Goal: Task Accomplishment & Management: Complete application form

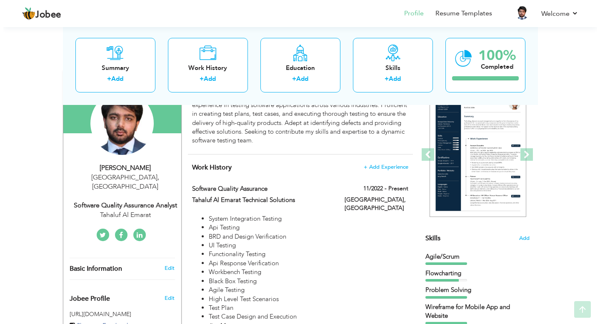
scroll to position [103, 0]
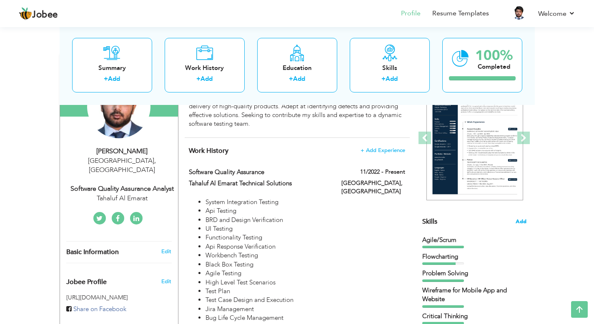
click at [522, 219] on span "Add" at bounding box center [521, 222] width 11 height 8
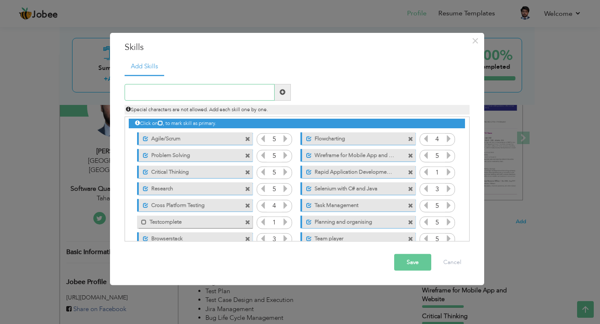
scroll to position [0, 0]
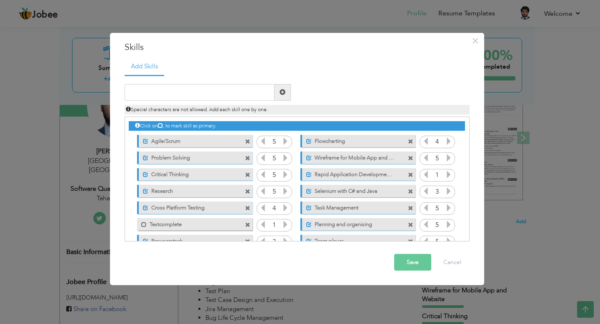
click at [248, 175] on span at bounding box center [247, 175] width 5 height 5
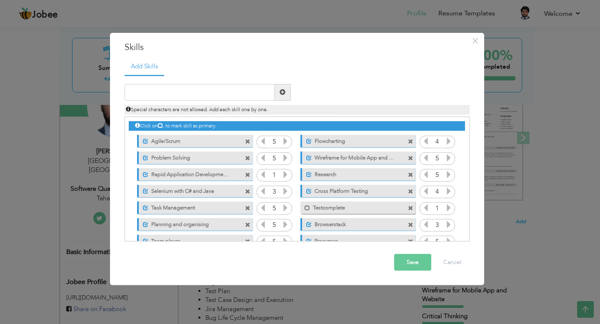
click at [409, 176] on span at bounding box center [410, 175] width 5 height 5
click at [176, 92] on input "text" at bounding box center [200, 92] width 150 height 17
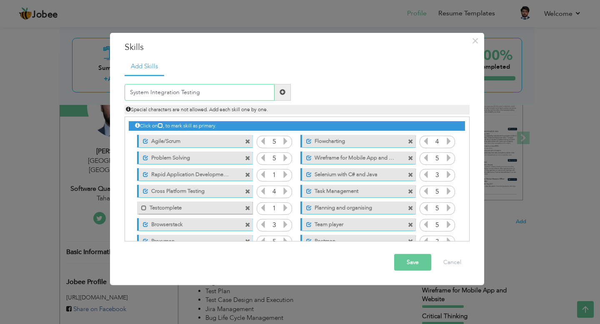
type input "System Integration Testing"
click at [281, 91] on span at bounding box center [283, 92] width 6 height 6
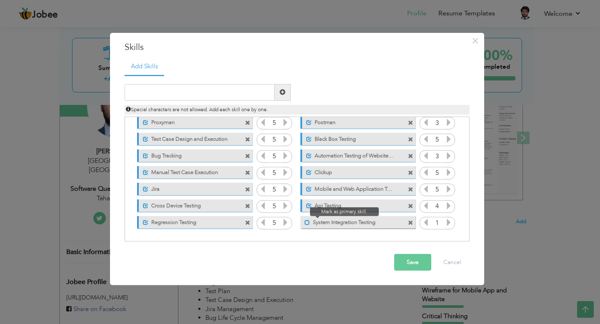
click at [306, 223] on span at bounding box center [307, 222] width 5 height 5
click at [446, 224] on icon at bounding box center [449, 223] width 8 height 8
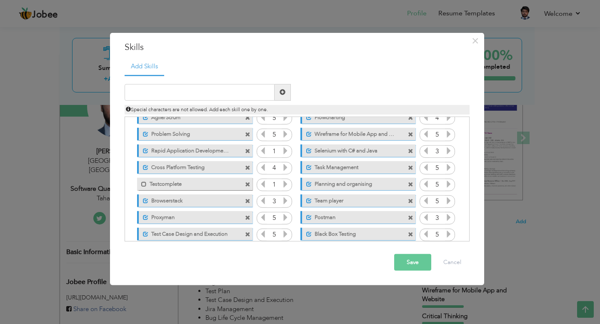
scroll to position [0, 0]
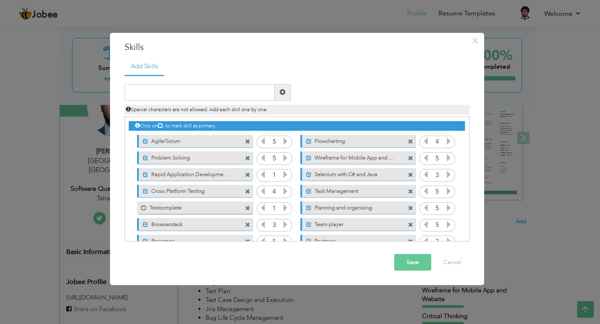
click at [248, 141] on span at bounding box center [247, 141] width 5 height 5
click at [247, 141] on span at bounding box center [247, 141] width 5 height 5
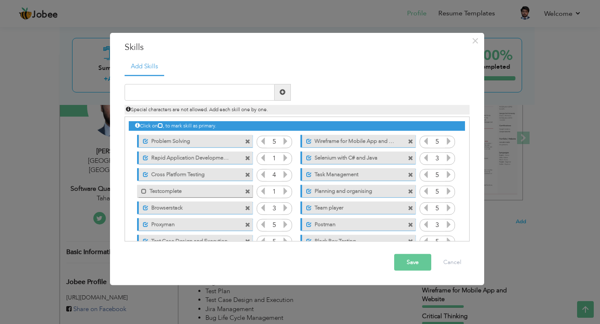
click at [409, 191] on span at bounding box center [410, 191] width 5 height 5
click at [409, 174] on span at bounding box center [410, 175] width 5 height 5
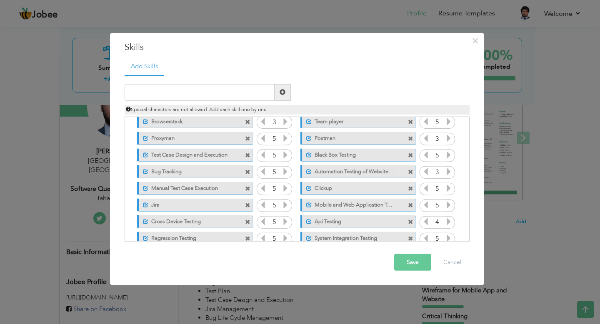
scroll to position [85, 0]
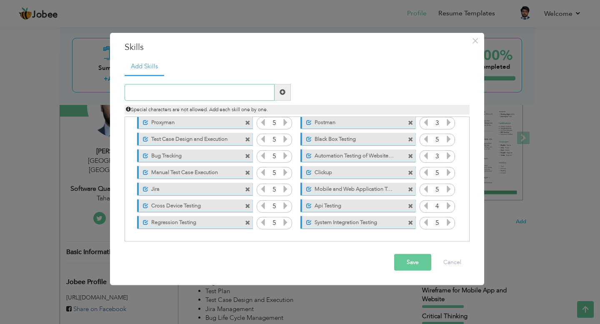
click at [210, 91] on input "text" at bounding box center [200, 92] width 150 height 17
type input "Test Plan"
click at [278, 91] on span at bounding box center [283, 92] width 16 height 17
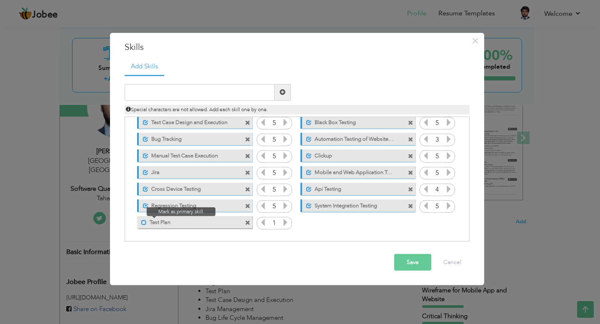
click at [144, 221] on span at bounding box center [143, 222] width 5 height 5
click at [282, 223] on icon at bounding box center [286, 223] width 8 height 8
click at [316, 226] on div "Click on , to mark skill as primary. Unmark as primary skill. Agile/Scrum 5 4 5…" at bounding box center [297, 123] width 336 height 216
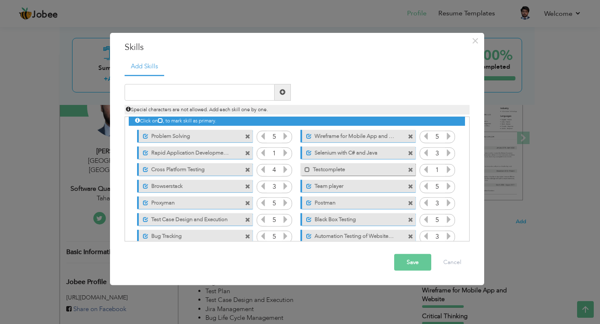
scroll to position [0, 0]
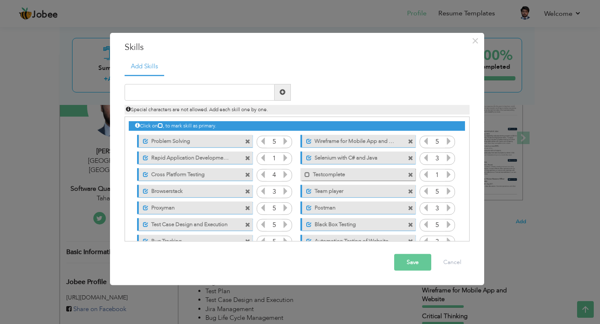
click at [230, 208] on label "Proxyman" at bounding box center [189, 207] width 83 height 10
click at [230, 208] on div "Mark as primary skill. Proxyman" at bounding box center [194, 208] width 115 height 13
click at [143, 208] on span at bounding box center [143, 208] width 5 height 5
click at [246, 156] on span at bounding box center [247, 158] width 5 height 5
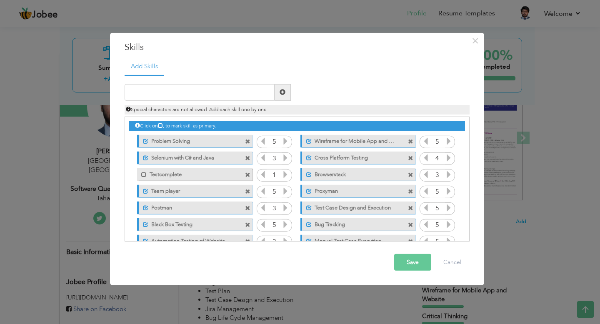
click at [246, 173] on span at bounding box center [247, 175] width 5 height 5
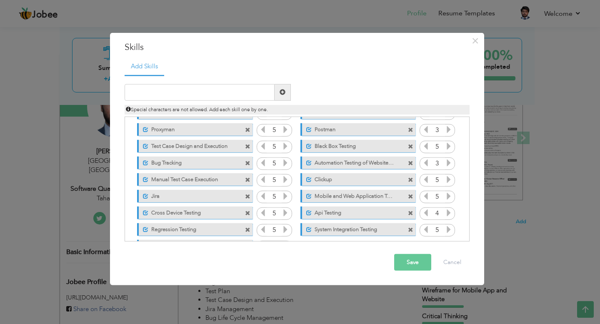
scroll to position [85, 0]
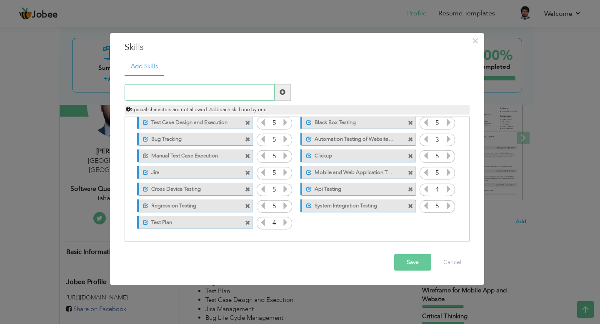
click at [203, 95] on input "text" at bounding box center [200, 92] width 150 height 17
type input "Business Scope Validation and Verification"
click at [279, 94] on span at bounding box center [283, 92] width 16 height 17
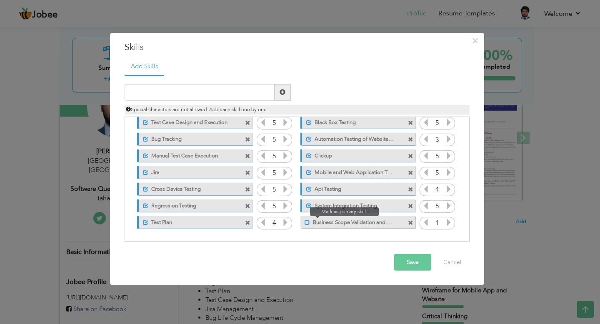
click at [308, 224] on span at bounding box center [307, 222] width 5 height 5
click at [450, 222] on icon at bounding box center [449, 223] width 8 height 8
click at [448, 222] on icon at bounding box center [449, 223] width 8 height 8
click at [327, 221] on label "Business Scope Validation and Verification" at bounding box center [353, 221] width 83 height 10
click at [321, 222] on label "Business Scope Validation and Verification" at bounding box center [352, 221] width 84 height 10
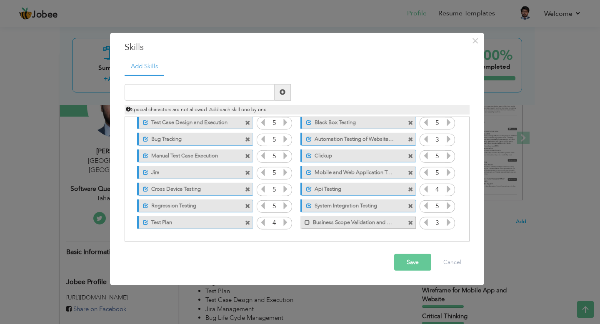
click at [321, 222] on label "Business Scope Validation and Verification" at bounding box center [352, 221] width 84 height 10
click at [411, 224] on span at bounding box center [410, 223] width 5 height 5
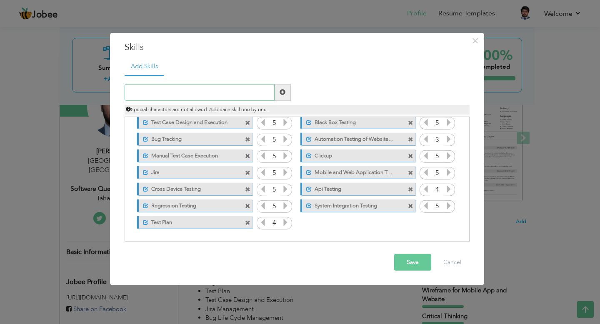
click at [201, 92] on input "text" at bounding box center [200, 92] width 150 height 17
type input "BRD Validation"
click at [284, 89] on span at bounding box center [283, 92] width 6 height 6
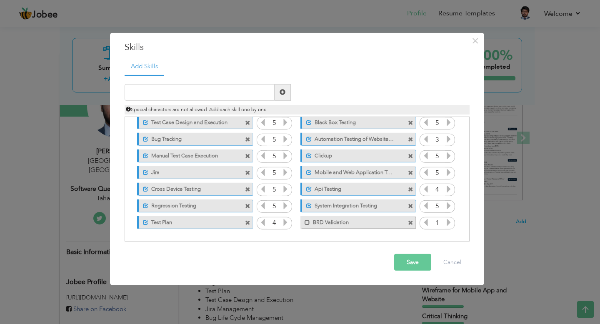
click at [447, 222] on icon at bounding box center [449, 223] width 8 height 8
click at [447, 192] on icon at bounding box center [449, 190] width 8 height 8
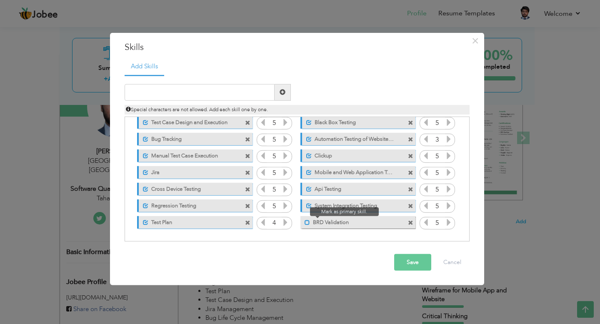
click at [306, 220] on span at bounding box center [307, 222] width 5 height 5
click at [412, 266] on button "Save" at bounding box center [412, 262] width 37 height 17
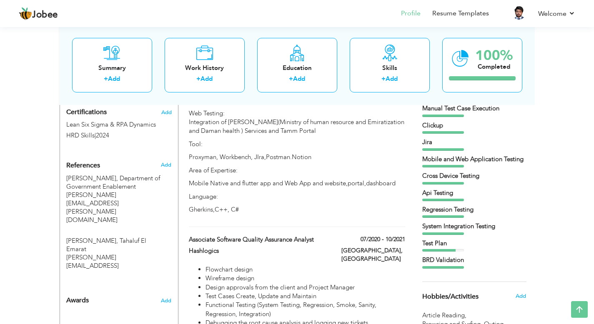
scroll to position [446, 0]
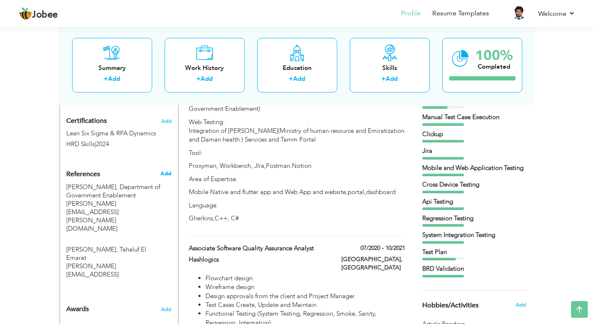
click at [167, 170] on span "Add" at bounding box center [166, 174] width 11 height 8
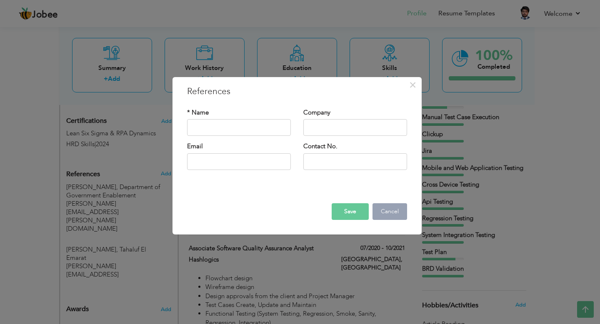
click at [402, 205] on button "Cancel" at bounding box center [390, 211] width 35 height 17
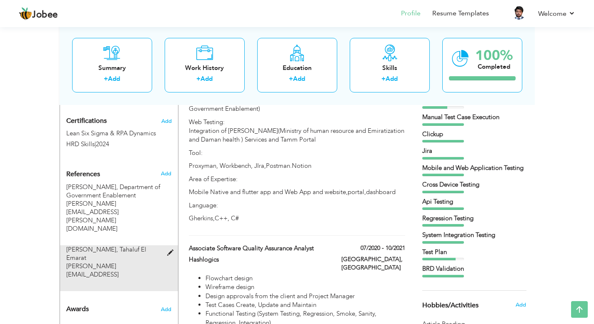
click at [171, 250] on span at bounding box center [172, 253] width 10 height 6
type input "[PERSON_NAME]"
type input "Tahaluf El Emarat"
type input "[PERSON_NAME][EMAIL_ADDRESS]"
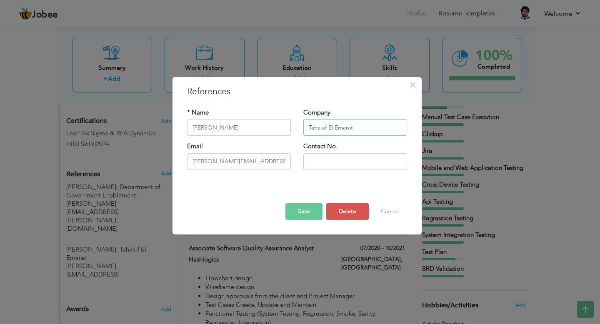
click at [331, 127] on input "Tahaluf El Emarat" at bounding box center [356, 128] width 104 height 17
type input "Tahaluf Al Emarat"
click at [309, 213] on button "Save" at bounding box center [304, 211] width 37 height 17
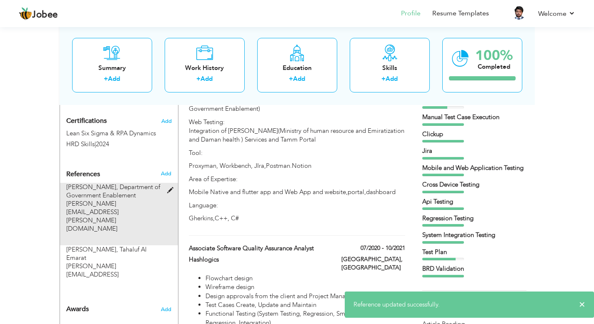
click at [172, 188] on span at bounding box center [172, 191] width 10 height 6
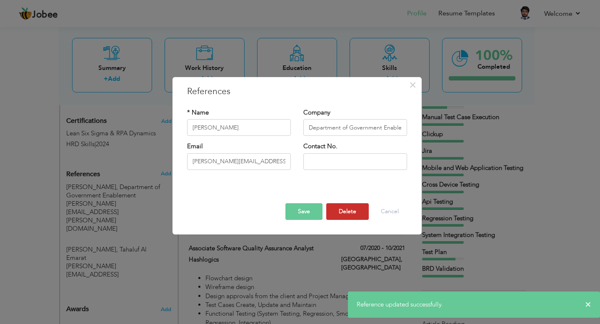
click at [350, 210] on button "Delete" at bounding box center [348, 211] width 43 height 17
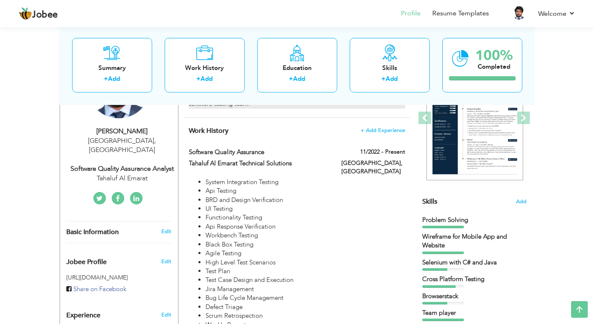
scroll to position [0, 0]
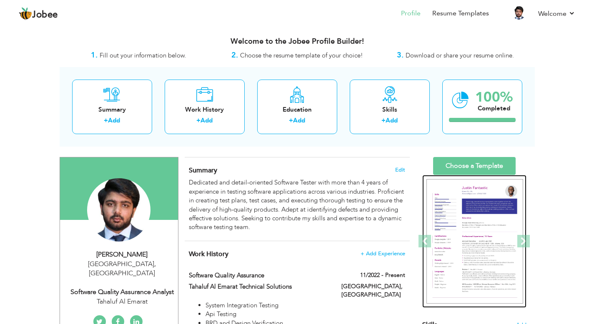
click at [487, 176] on div at bounding box center [474, 241] width 104 height 133
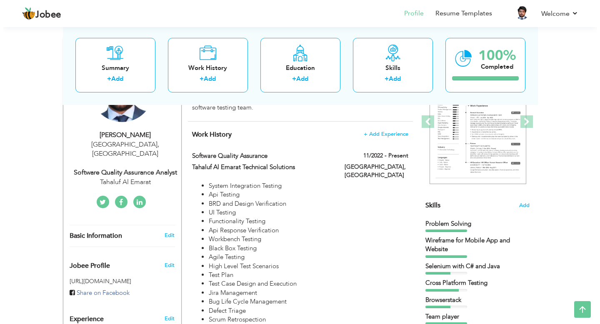
scroll to position [122, 0]
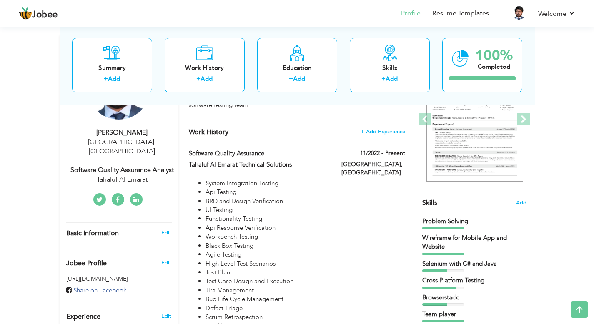
click at [524, 203] on span "Add" at bounding box center [521, 203] width 11 height 8
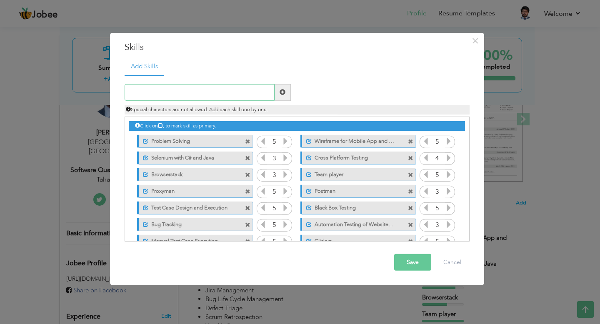
click at [220, 95] on input "text" at bounding box center [200, 92] width 150 height 17
type input "D"
type input "Comp"
type input "U"
type input "DLS Testing"
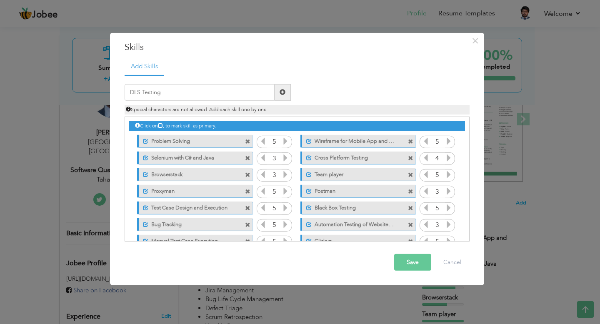
click at [286, 89] on span at bounding box center [283, 92] width 16 height 17
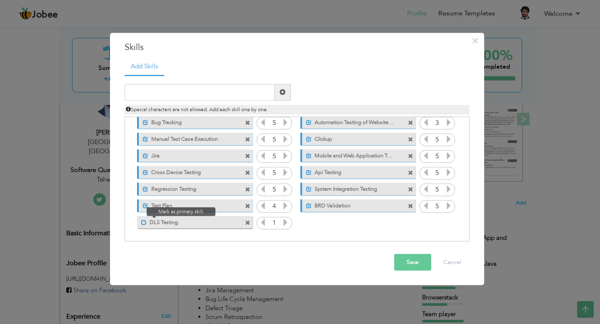
click at [142, 224] on span at bounding box center [143, 222] width 5 height 5
click at [285, 221] on icon at bounding box center [286, 223] width 8 height 8
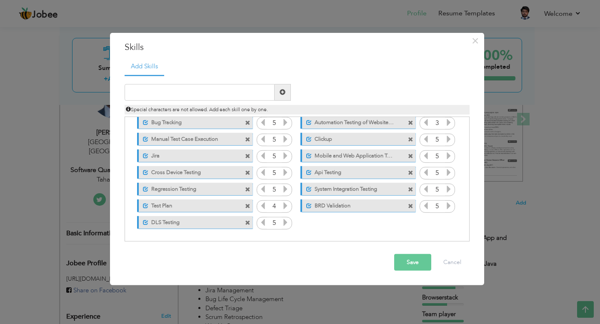
click at [285, 221] on icon at bounding box center [286, 223] width 8 height 8
click at [241, 95] on input "text" at bounding box center [200, 92] width 150 height 17
type input "C"
click at [169, 91] on input "AI Chat bot TEsting" at bounding box center [200, 92] width 150 height 17
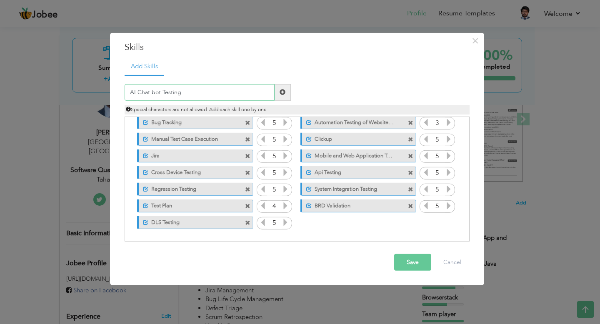
type input "AI Chat bot Testing"
click at [284, 91] on span at bounding box center [283, 92] width 6 height 6
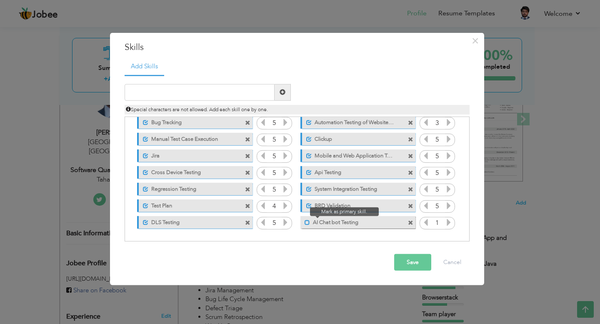
click at [305, 220] on span at bounding box center [307, 222] width 5 height 5
click at [448, 223] on icon at bounding box center [449, 223] width 8 height 8
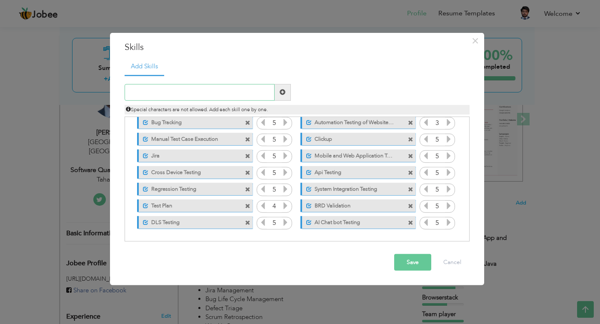
click at [195, 93] on input "text" at bounding box center [200, 92] width 150 height 17
type input "Services testing"
click at [414, 262] on button "Save" at bounding box center [412, 262] width 37 height 17
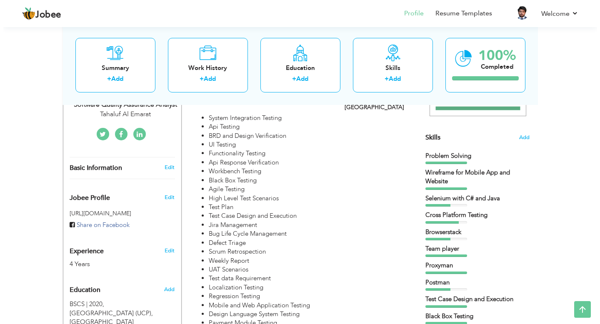
scroll to position [193, 0]
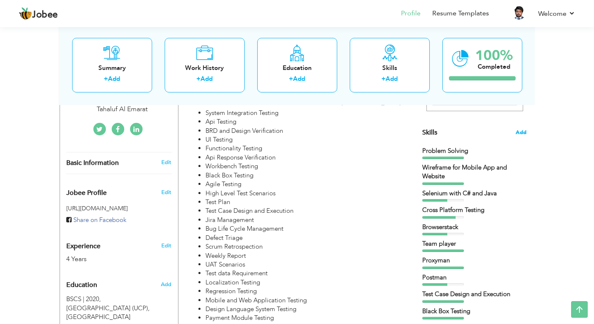
click at [521, 134] on span "Add" at bounding box center [521, 133] width 11 height 8
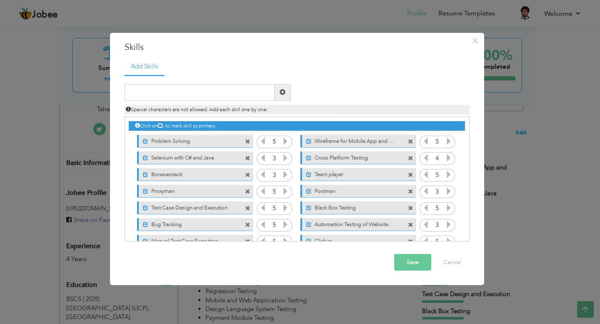
scroll to position [0, 0]
click at [446, 158] on icon at bounding box center [449, 158] width 8 height 8
click at [248, 175] on span at bounding box center [247, 175] width 5 height 5
click at [286, 191] on icon at bounding box center [286, 192] width 8 height 8
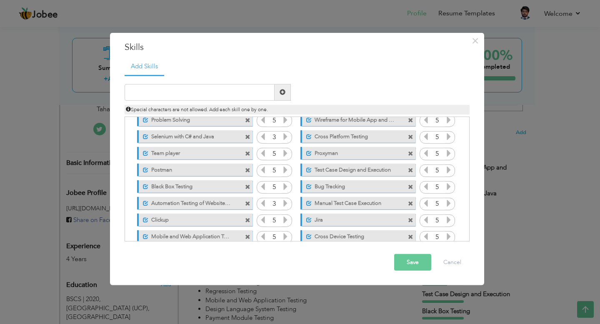
scroll to position [23, 0]
click at [284, 201] on icon at bounding box center [286, 202] width 8 height 8
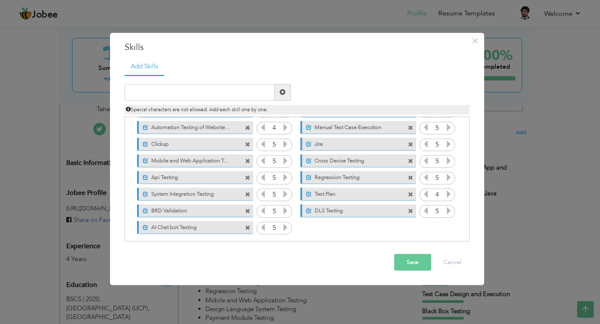
scroll to position [102, 0]
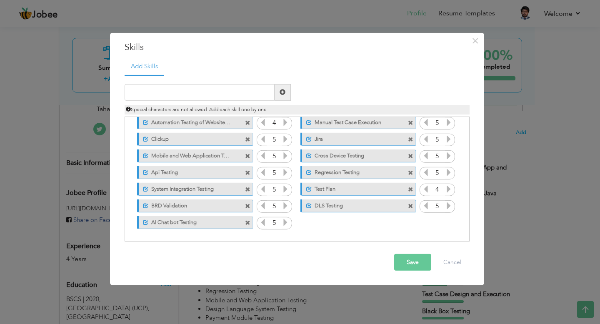
click at [413, 262] on button "Save" at bounding box center [412, 262] width 37 height 17
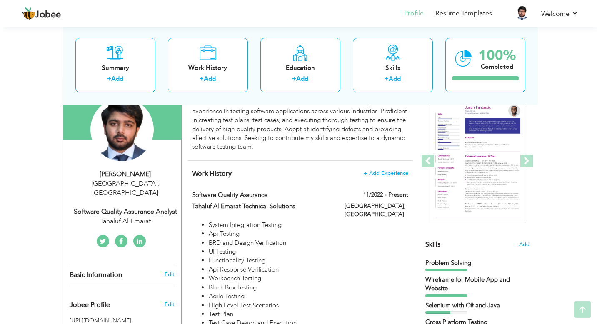
scroll to position [105, 0]
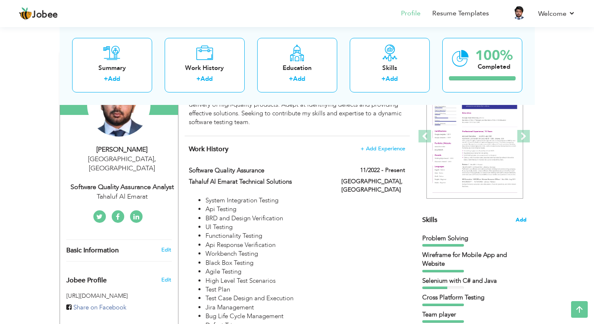
click at [518, 217] on span "Add" at bounding box center [521, 220] width 11 height 8
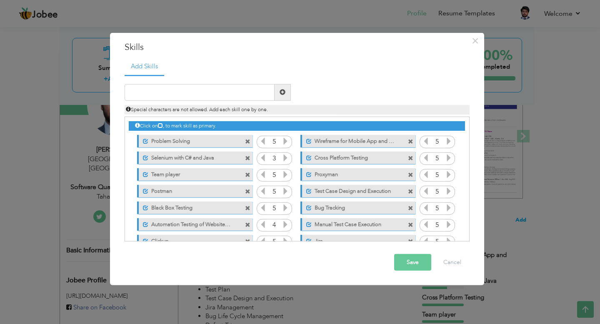
scroll to position [0, 0]
click at [159, 98] on input "text" at bounding box center [200, 92] width 150 height 17
type input "User Acceptance Testing"
click at [284, 90] on span at bounding box center [283, 92] width 6 height 6
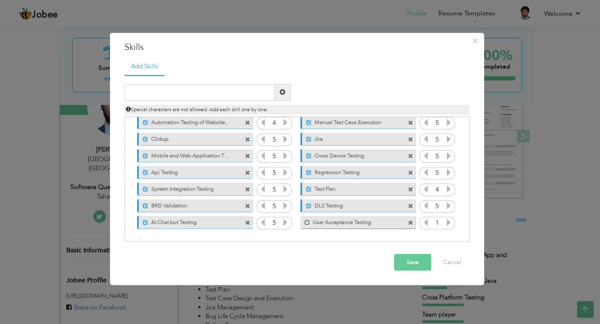
click at [448, 223] on icon at bounding box center [449, 223] width 8 height 8
click at [320, 221] on label "User Acceptance Testing" at bounding box center [352, 221] width 84 height 10
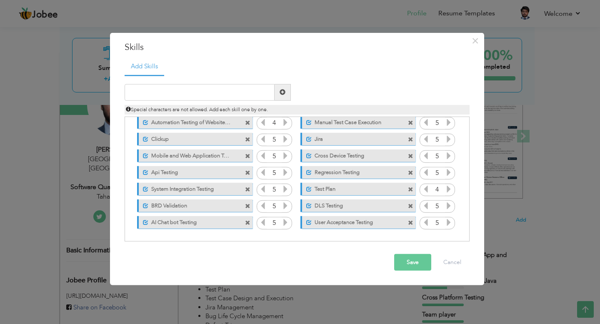
click at [414, 264] on button "Save" at bounding box center [412, 262] width 37 height 17
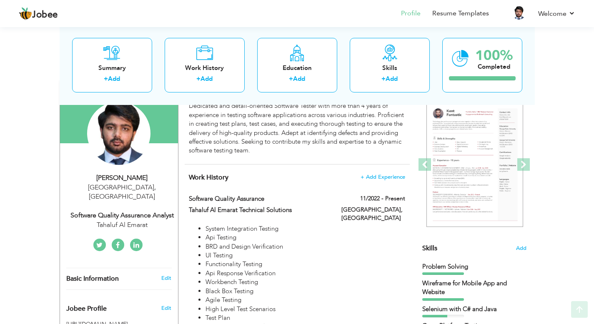
scroll to position [80, 0]
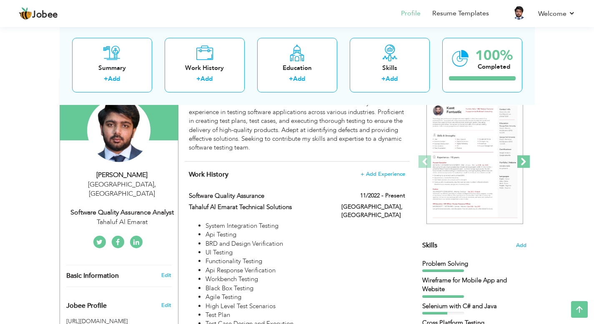
click at [522, 163] on span at bounding box center [523, 162] width 13 height 13
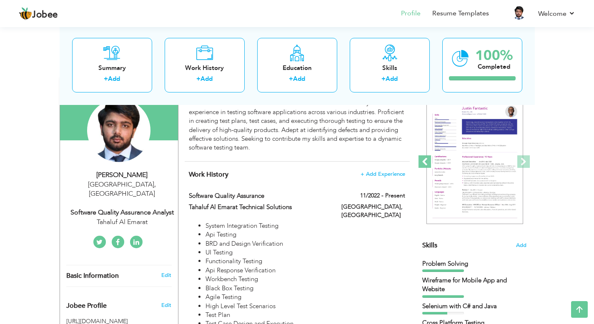
click at [425, 161] on span at bounding box center [425, 162] width 13 height 13
click at [427, 164] on span at bounding box center [425, 162] width 13 height 13
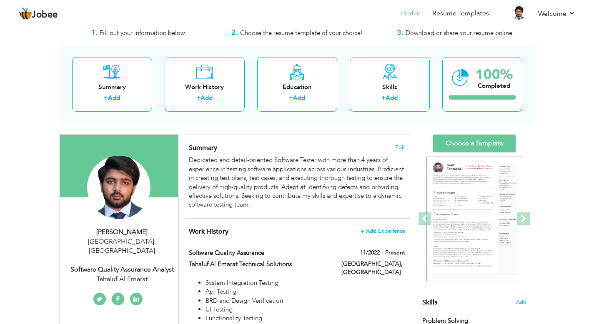
scroll to position [33, 0]
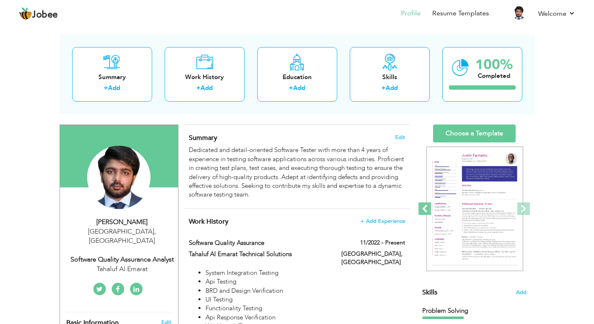
click at [424, 205] on span at bounding box center [425, 209] width 13 height 13
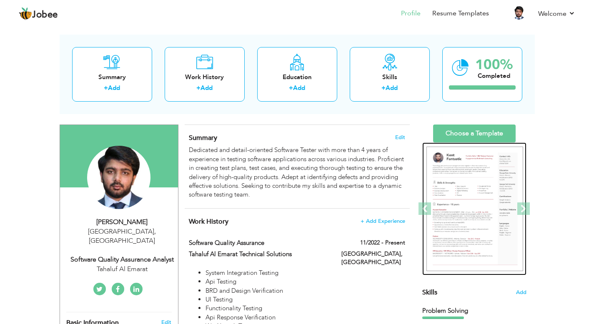
click at [463, 199] on img at bounding box center [475, 209] width 97 height 125
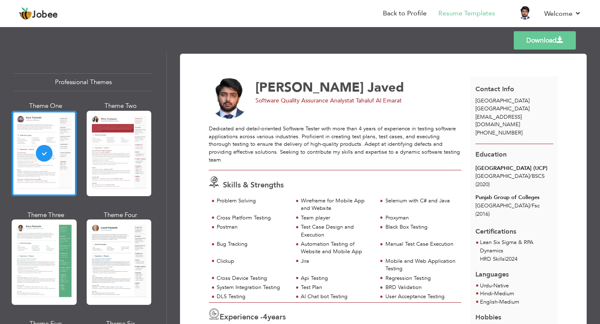
click at [535, 45] on link "Download" at bounding box center [545, 40] width 62 height 18
